Goal: Check status: Check status

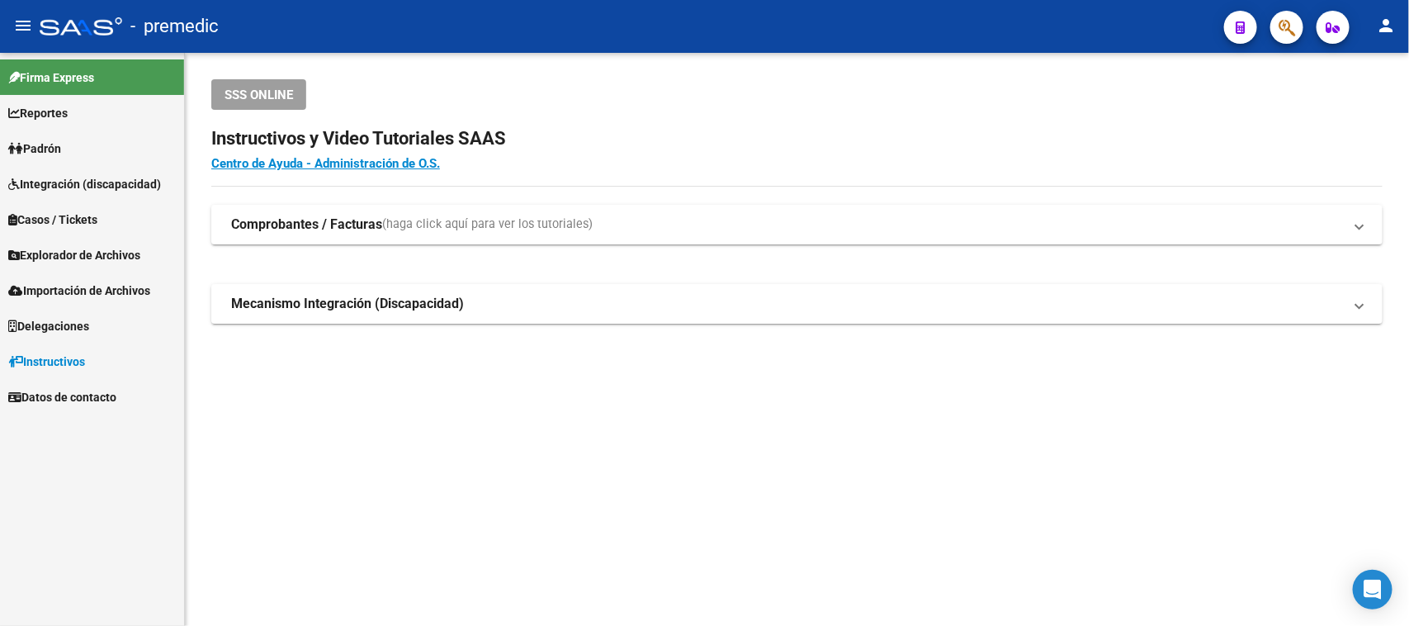
click at [61, 145] on span "Padrón" at bounding box center [34, 149] width 53 height 18
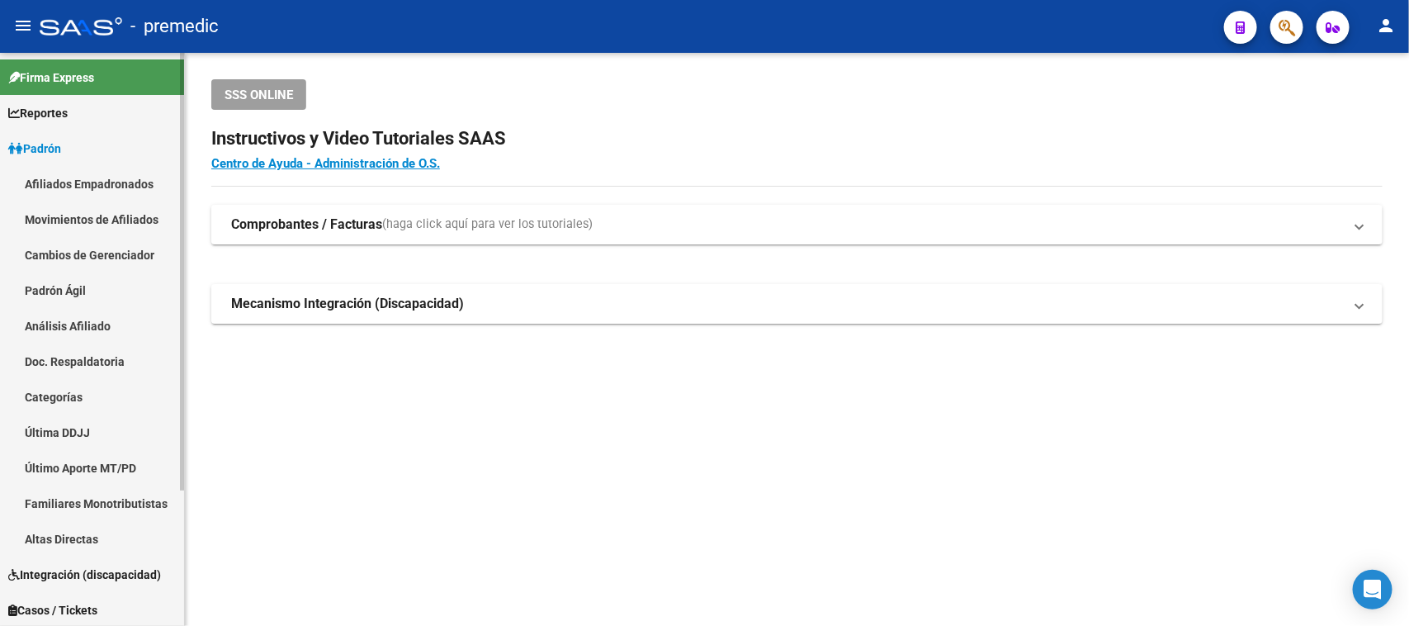
click at [83, 320] on link "Análisis Afiliado" at bounding box center [92, 326] width 184 height 36
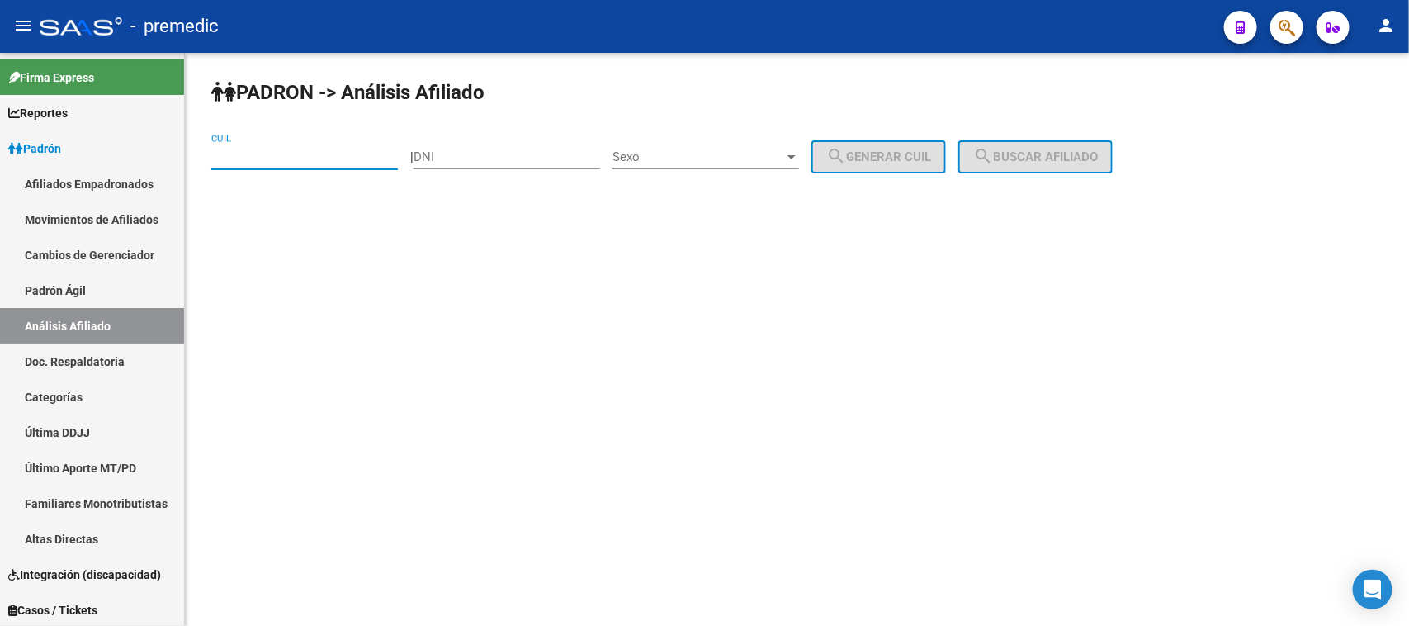
click at [232, 159] on input "CUIL" at bounding box center [304, 156] width 187 height 15
paste input "20-33640550-6"
type input "20-33640550-6"
click at [1076, 149] on span "search Buscar afiliado" at bounding box center [1035, 156] width 125 height 15
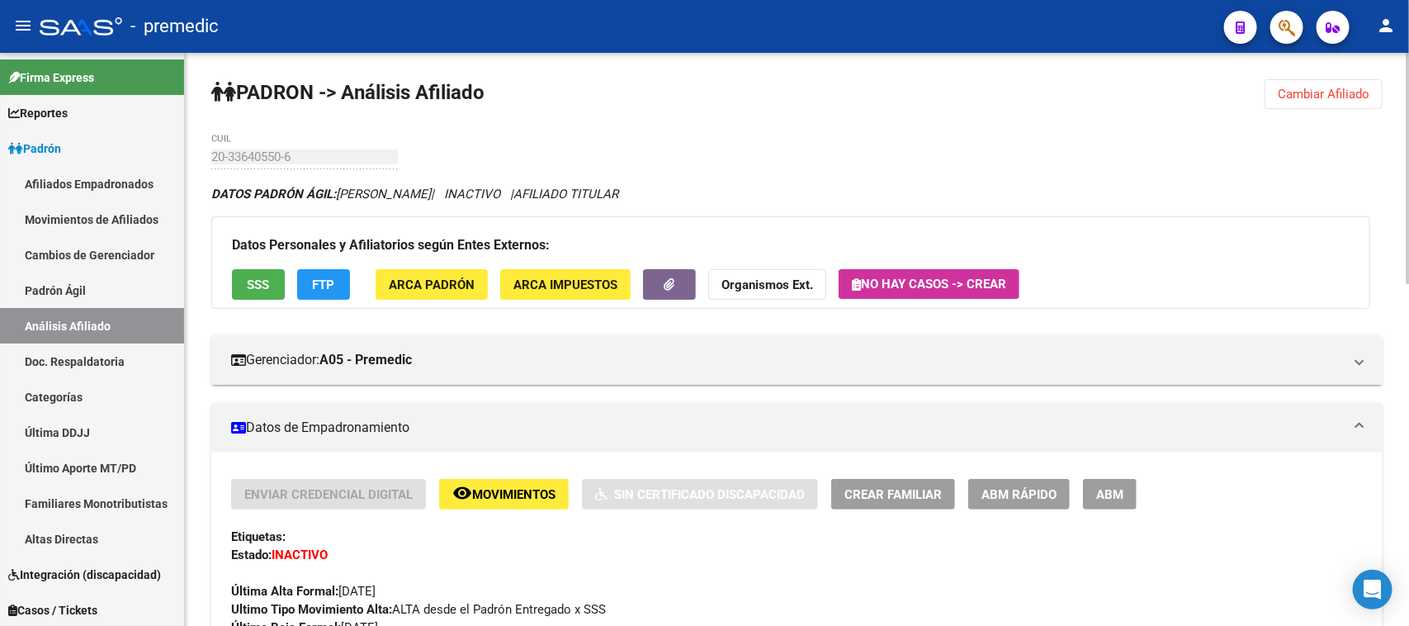
click at [803, 188] on div "DATOS PADRÓN ÁGIL: MARINO MARCOS ELOY | INACTIVO | AFILIADO TITULAR" at bounding box center [797, 194] width 1172 height 18
